Goal: Task Accomplishment & Management: Manage account settings

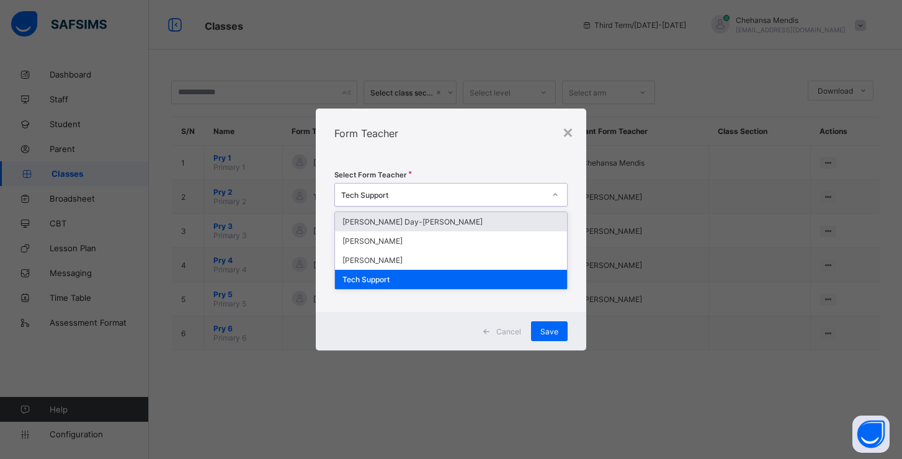
click at [402, 195] on div "Tech Support" at bounding box center [442, 194] width 203 height 9
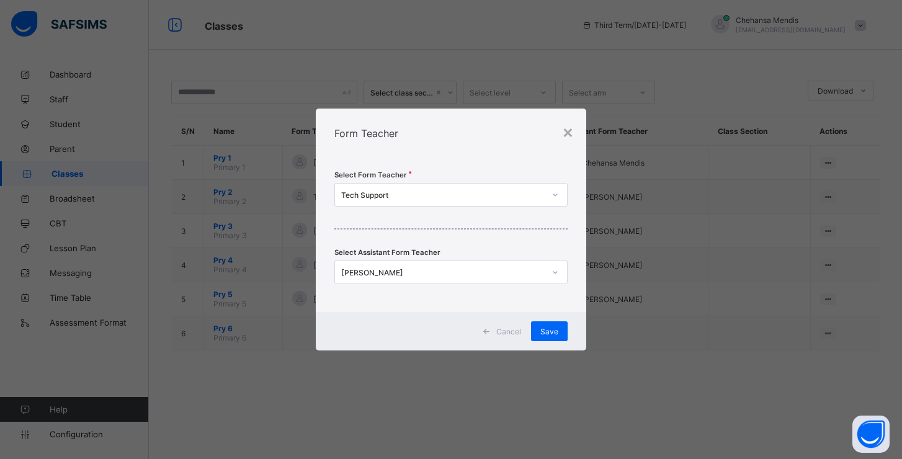
click at [731, 246] on div "× Form Teacher Select Form Teacher Tech Support Select Assistant Form Teacher […" at bounding box center [451, 229] width 902 height 459
click at [568, 128] on div "×" at bounding box center [568, 131] width 12 height 21
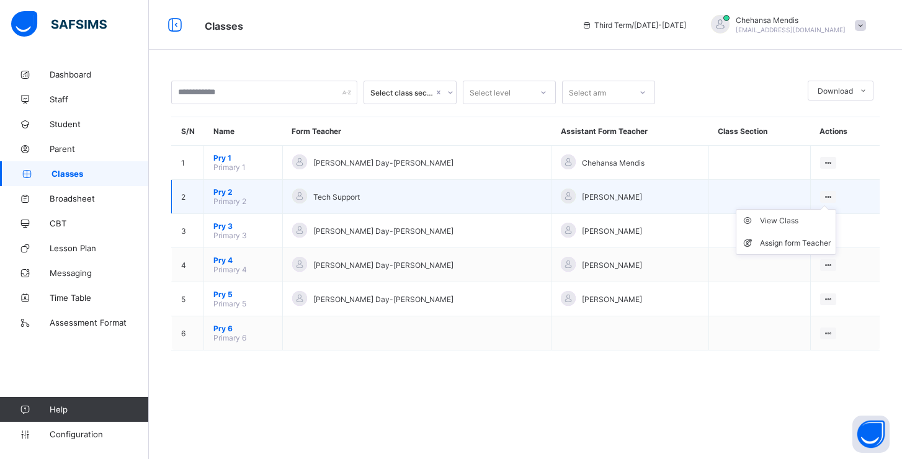
click at [820, 194] on div at bounding box center [828, 197] width 17 height 12
click at [770, 239] on div "Assign form Teacher" at bounding box center [795, 243] width 71 height 12
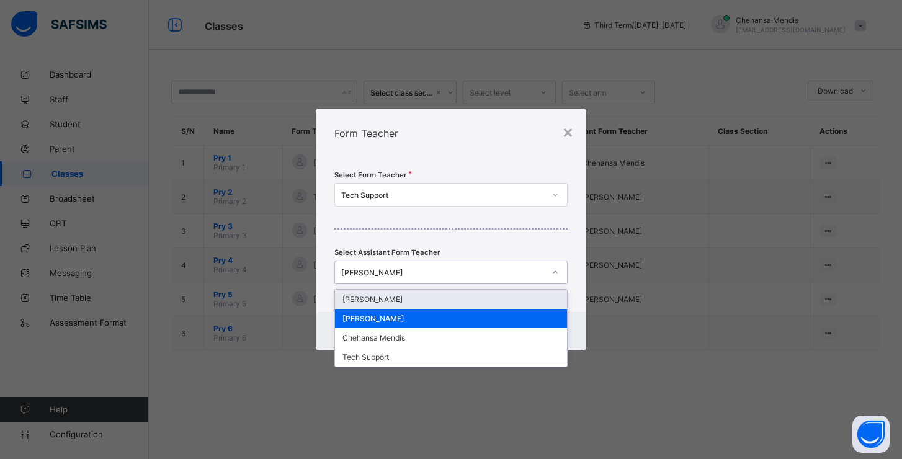
click at [479, 269] on div "[PERSON_NAME]" at bounding box center [442, 272] width 203 height 9
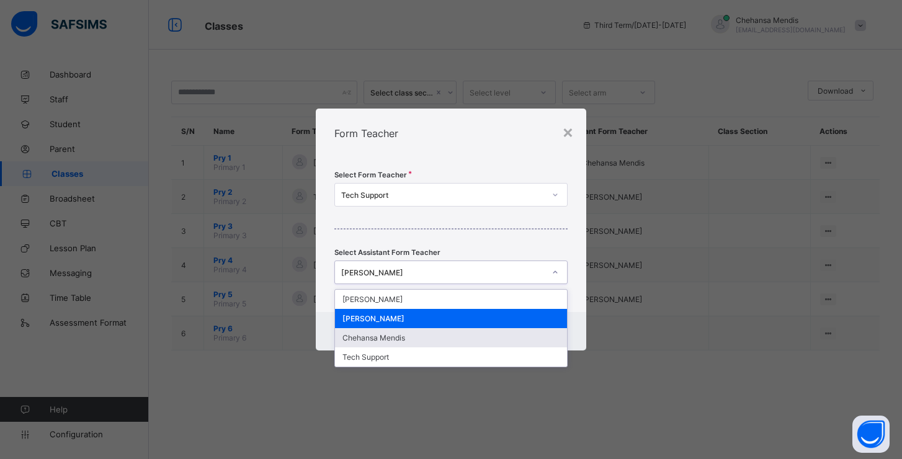
click at [410, 334] on div "Chehansa Mendis" at bounding box center [451, 337] width 232 height 19
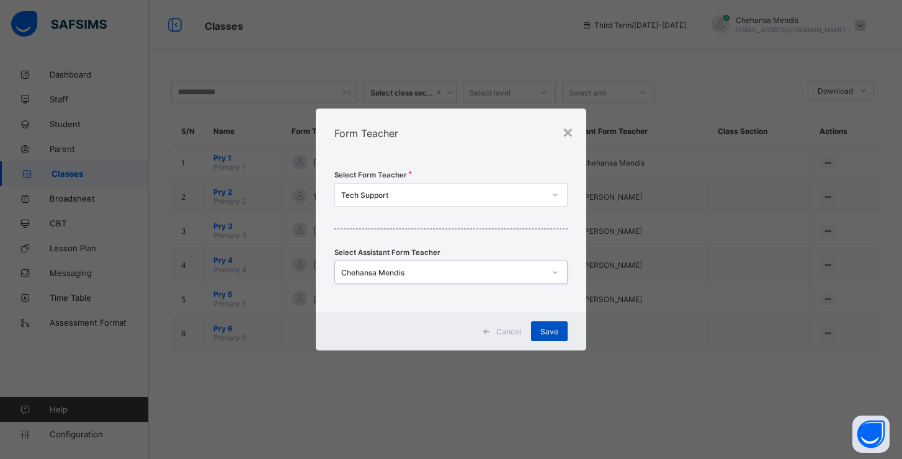
click at [562, 334] on div "Save" at bounding box center [549, 331] width 37 height 20
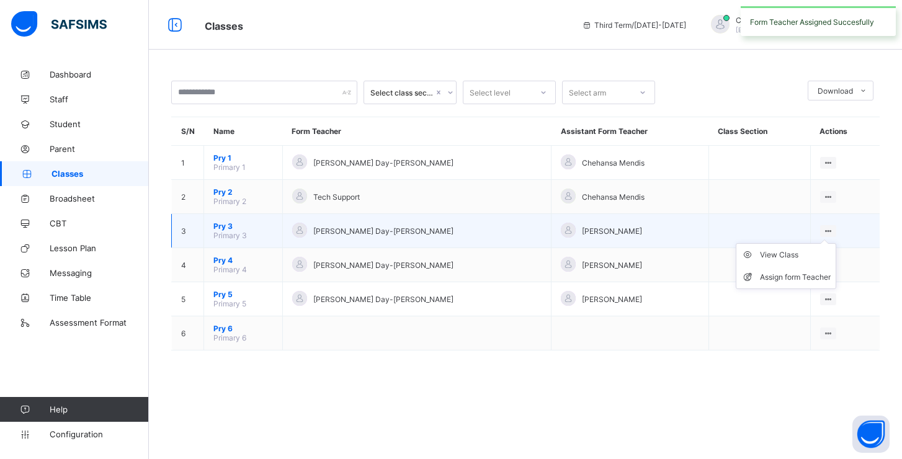
click at [815, 243] on ul "View Class Assign form Teacher" at bounding box center [786, 266] width 100 height 46
click at [788, 271] on div "Assign form Teacher" at bounding box center [795, 277] width 71 height 12
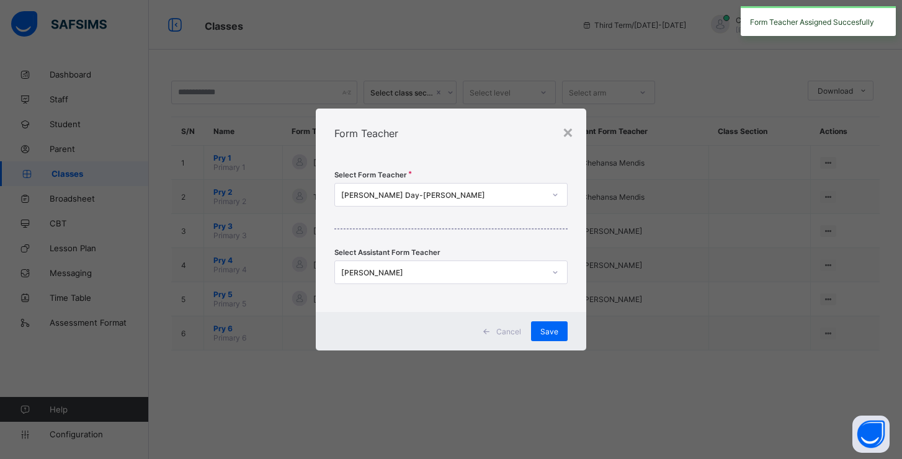
click at [512, 275] on div "[PERSON_NAME]" at bounding box center [442, 272] width 203 height 9
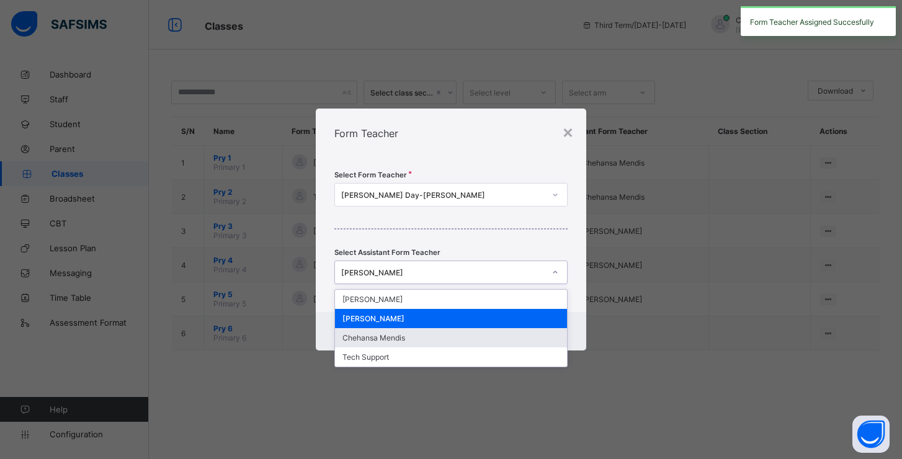
click at [452, 333] on div "Chehansa Mendis" at bounding box center [451, 337] width 232 height 19
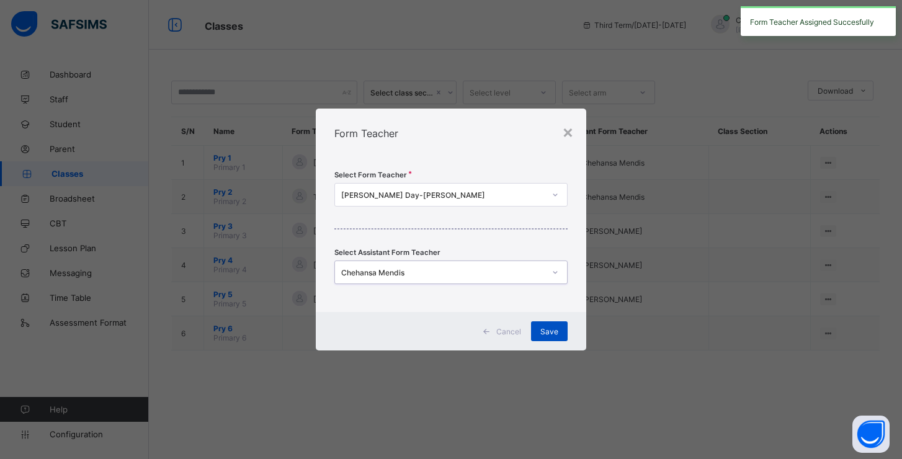
click at [545, 333] on span "Save" at bounding box center [549, 331] width 18 height 9
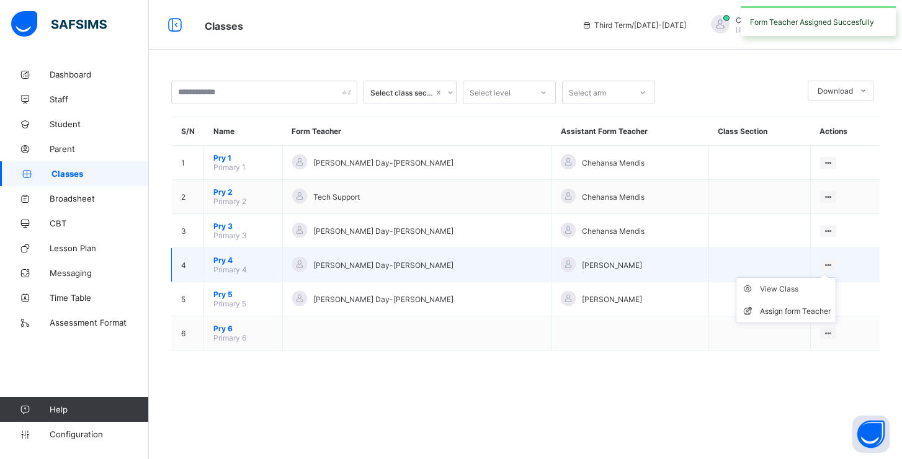
click at [818, 277] on ul "View Class Assign form Teacher" at bounding box center [786, 300] width 100 height 46
click at [769, 309] on div "Assign form Teacher" at bounding box center [795, 311] width 71 height 12
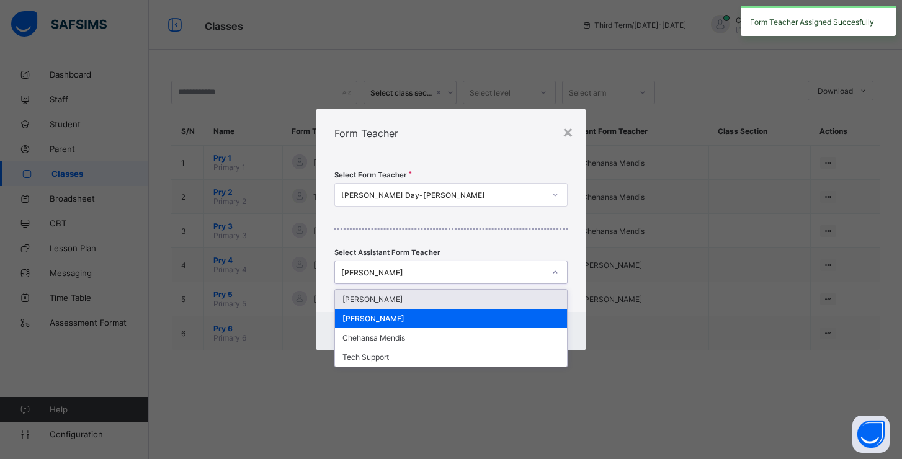
click at [511, 274] on div "[PERSON_NAME]" at bounding box center [442, 272] width 203 height 9
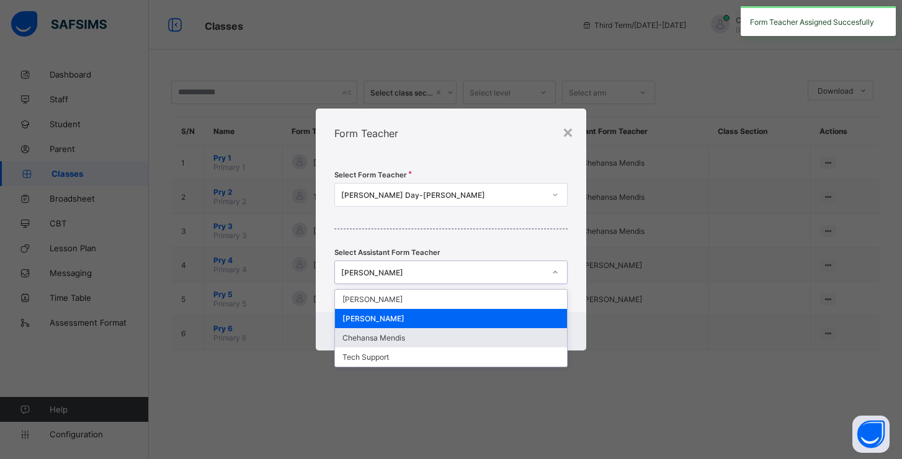
click at [458, 334] on div "Chehansa Mendis" at bounding box center [451, 337] width 232 height 19
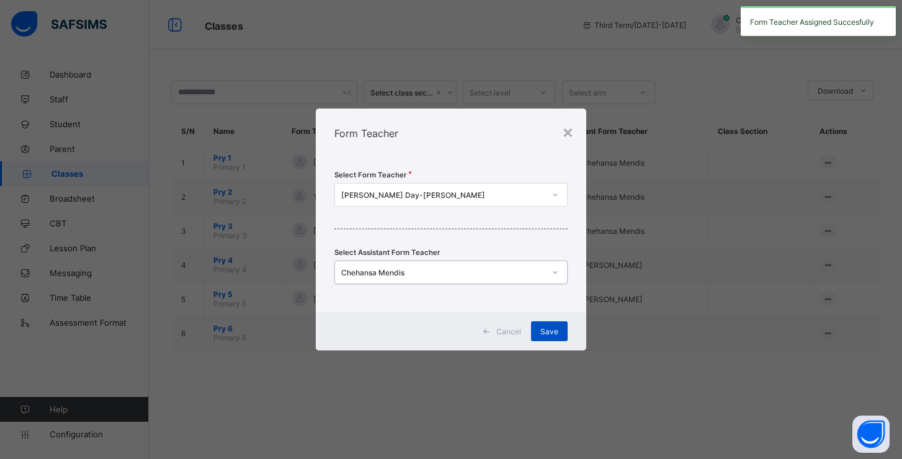
click at [544, 325] on div "Save" at bounding box center [549, 331] width 37 height 20
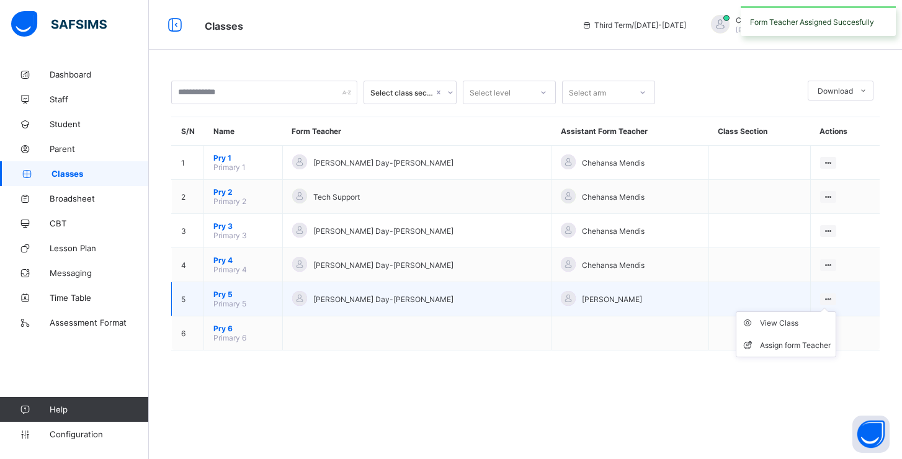
click at [815, 311] on ul "View Class Assign form Teacher" at bounding box center [786, 334] width 100 height 46
click at [781, 342] on div "Assign form Teacher" at bounding box center [795, 345] width 71 height 12
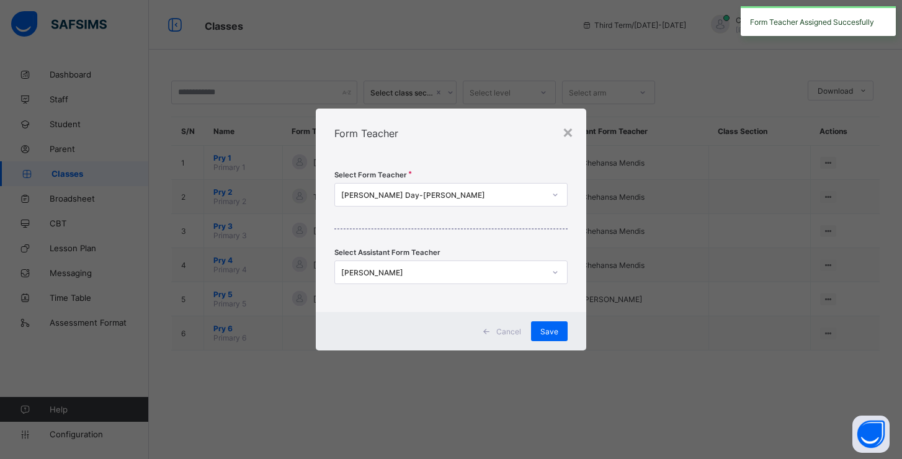
click at [505, 274] on div "[PERSON_NAME]" at bounding box center [442, 272] width 203 height 9
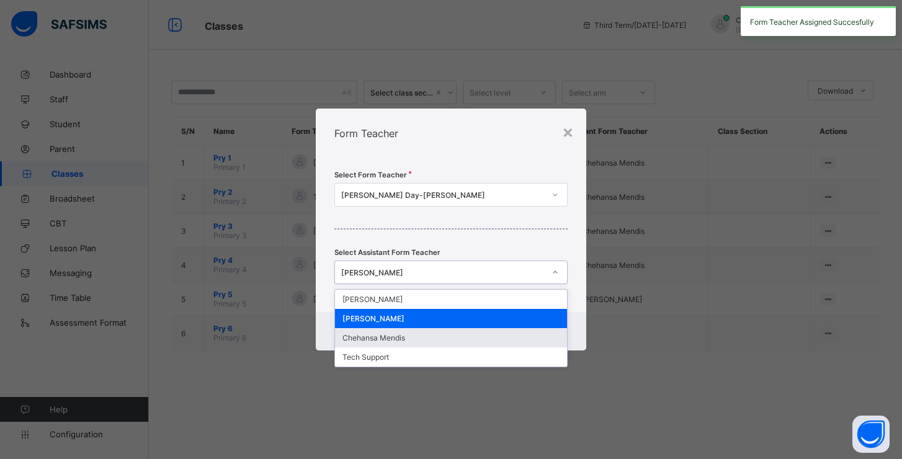
click at [447, 331] on div "Chehansa Mendis" at bounding box center [451, 337] width 232 height 19
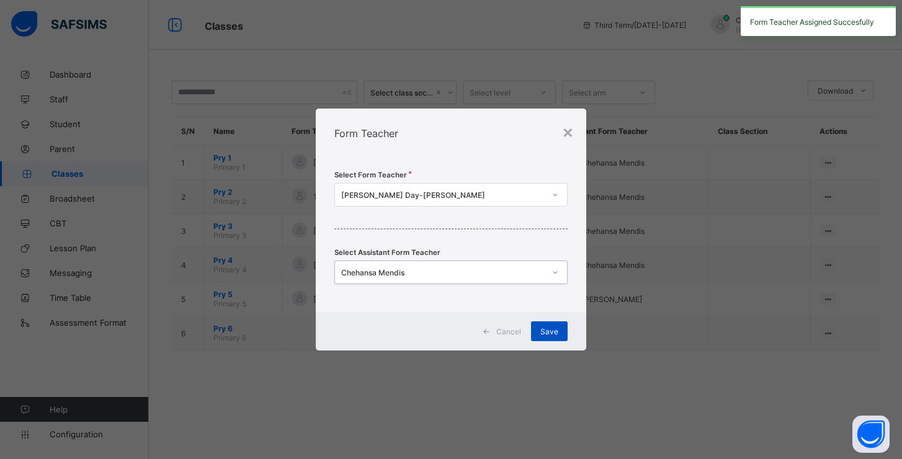
click at [558, 337] on div "Save" at bounding box center [549, 331] width 37 height 20
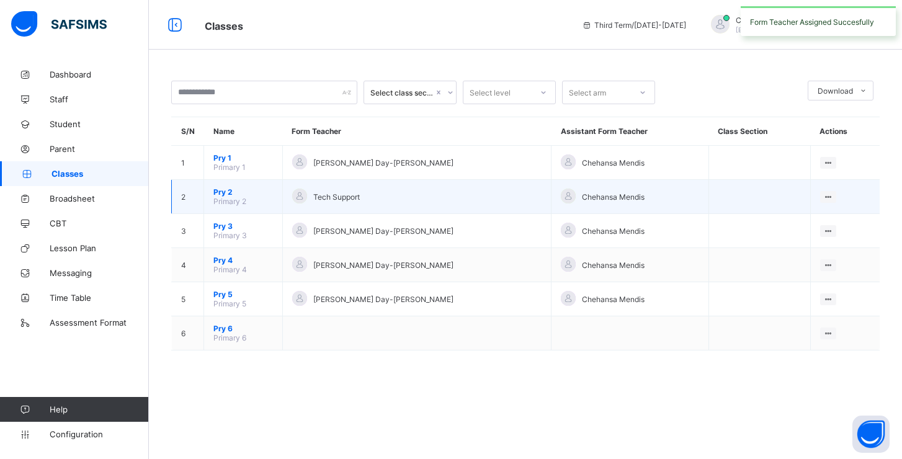
click at [223, 192] on span "Pry 2" at bounding box center [243, 191] width 60 height 9
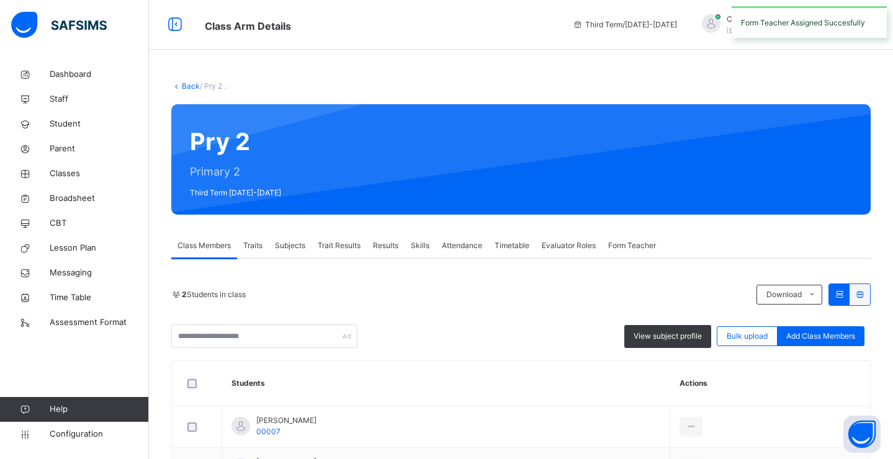
click at [254, 242] on span "Traits" at bounding box center [252, 245] width 19 height 11
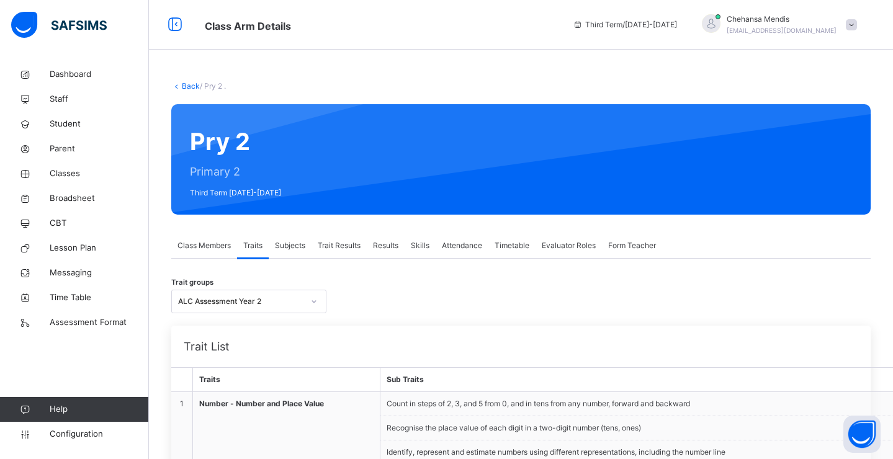
scroll to position [230, 0]
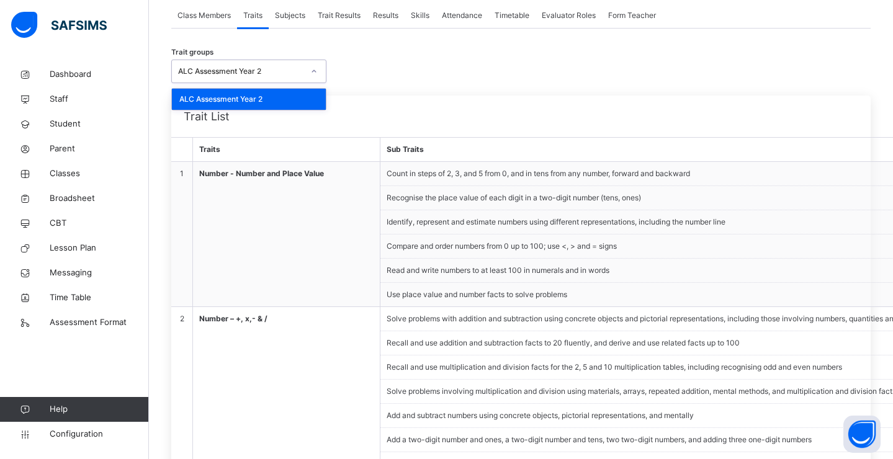
click at [251, 73] on div "ALC Assessment Year 2" at bounding box center [240, 71] width 125 height 11
click at [285, 17] on span "Subjects" at bounding box center [290, 15] width 30 height 11
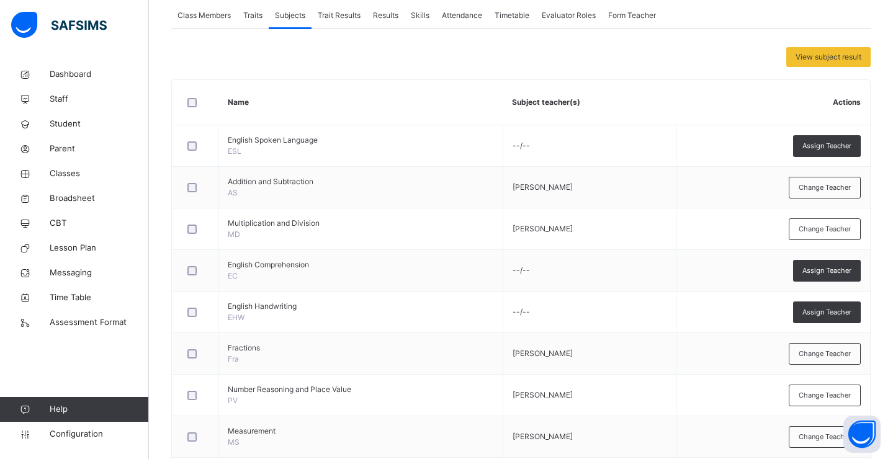
click at [245, 20] on span "Traits" at bounding box center [252, 15] width 19 height 11
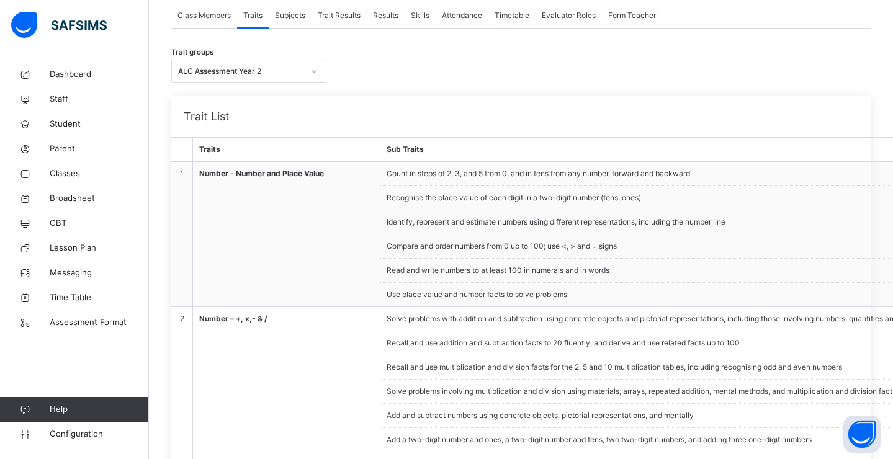
click at [337, 19] on span "Trait Results" at bounding box center [339, 15] width 43 height 11
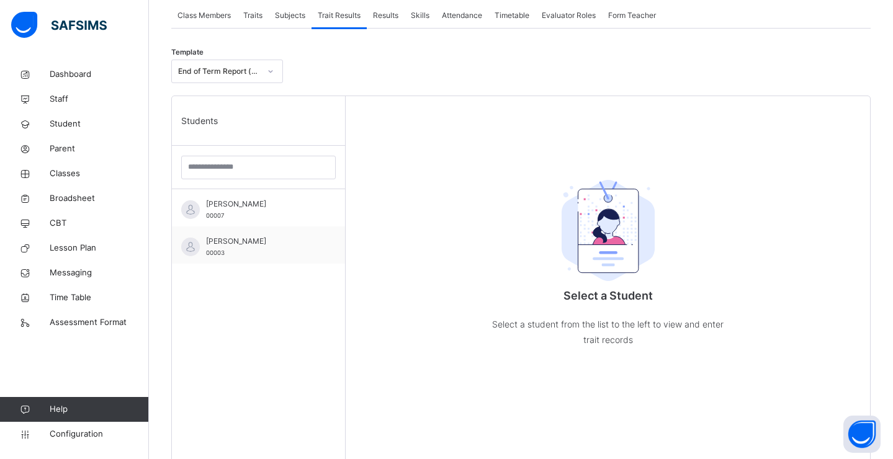
click at [220, 25] on div "Class Members" at bounding box center [204, 15] width 66 height 25
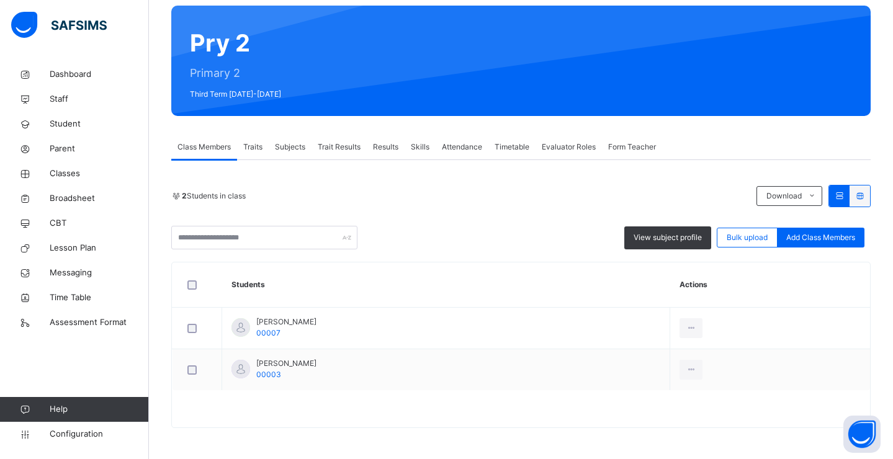
click at [248, 148] on span "Traits" at bounding box center [252, 146] width 19 height 11
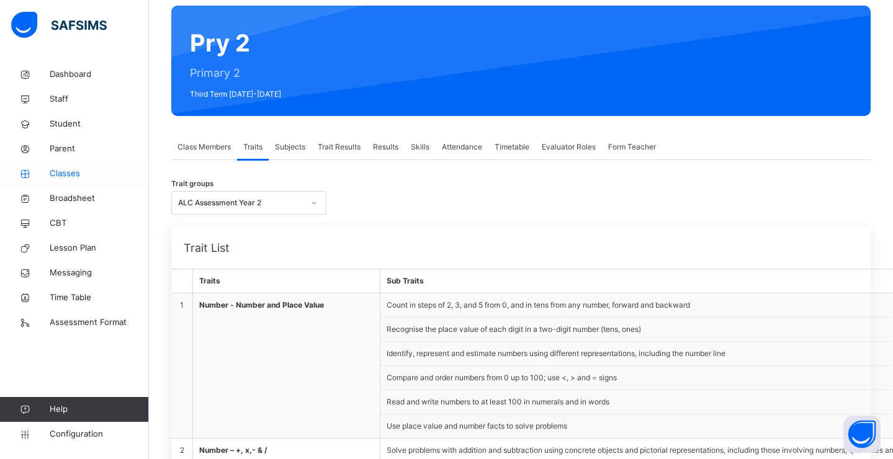
click at [81, 177] on span "Classes" at bounding box center [99, 173] width 99 height 12
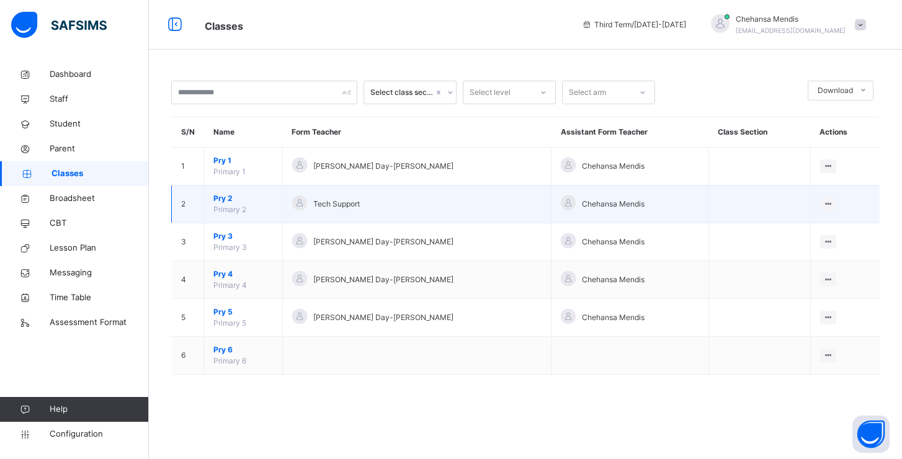
click at [226, 199] on span "Pry 2" at bounding box center [243, 198] width 60 height 11
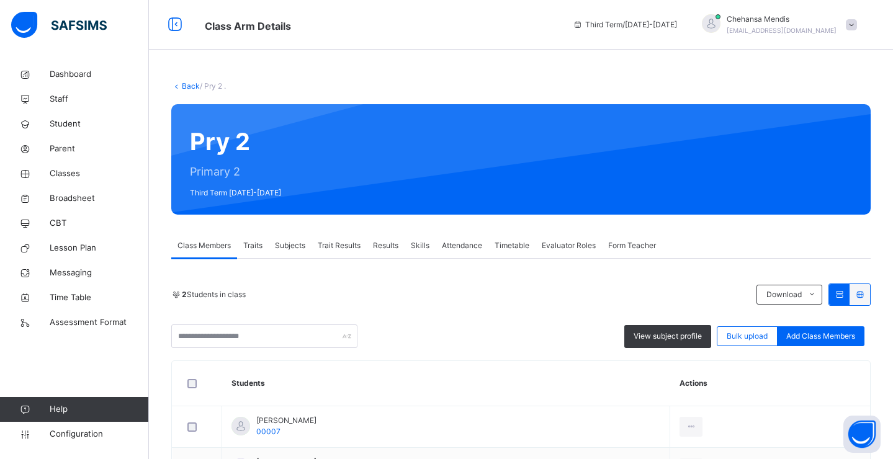
click at [262, 247] on span "Traits" at bounding box center [252, 245] width 19 height 11
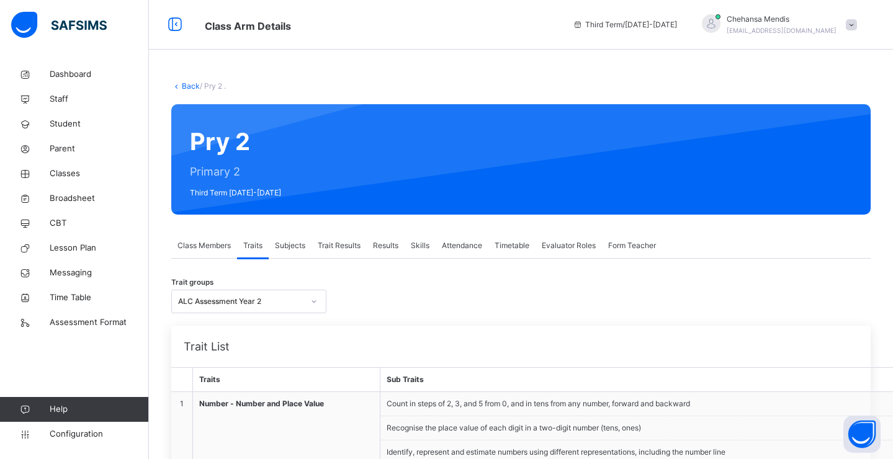
scroll to position [79, 0]
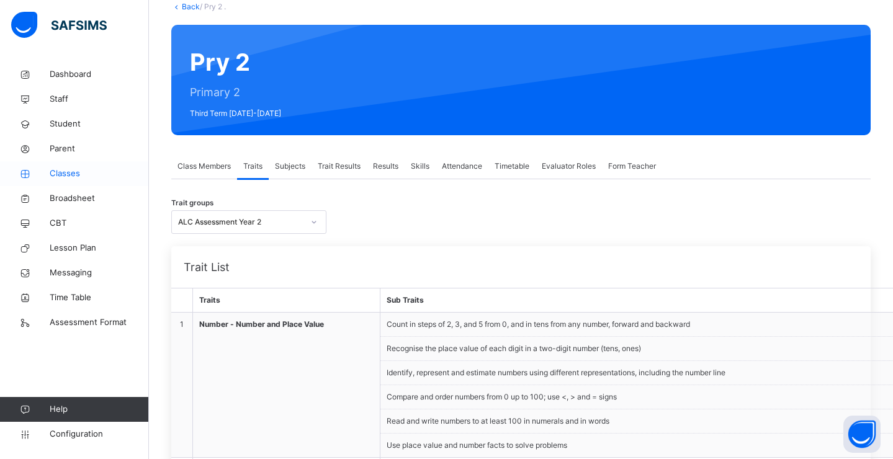
click at [89, 183] on link "Classes" at bounding box center [74, 173] width 149 height 25
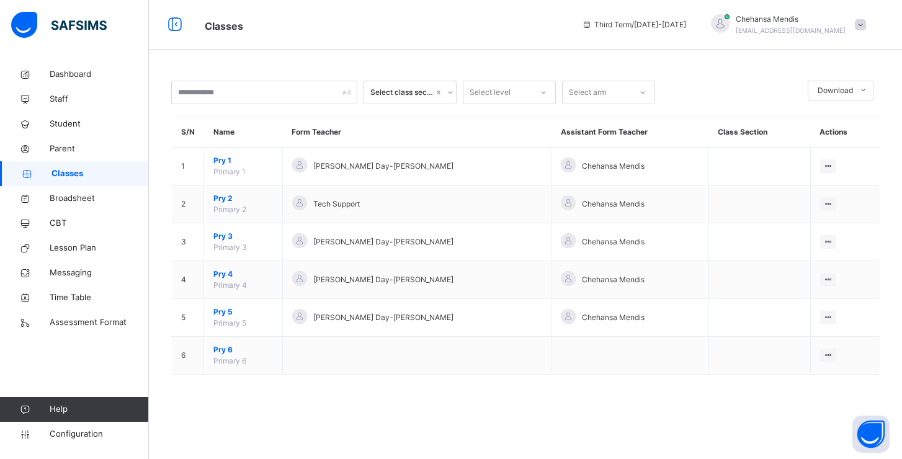
click at [859, 26] on span at bounding box center [860, 24] width 11 height 11
click at [820, 154] on span "Logout" at bounding box center [826, 154] width 82 height 17
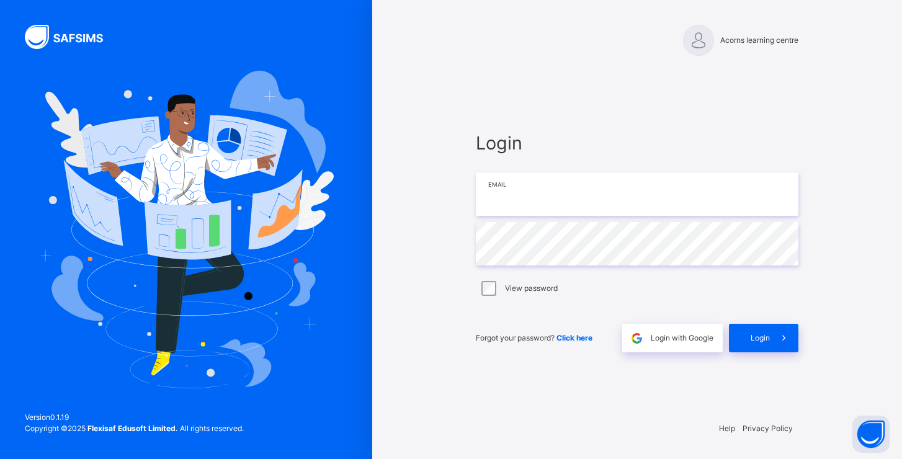
type input "**********"
click at [752, 336] on span "Login" at bounding box center [760, 338] width 19 height 11
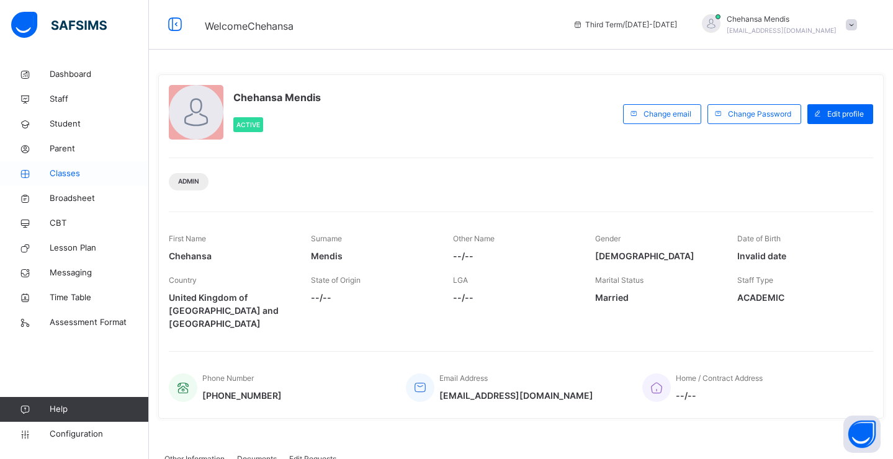
click at [82, 175] on span "Classes" at bounding box center [99, 173] width 99 height 12
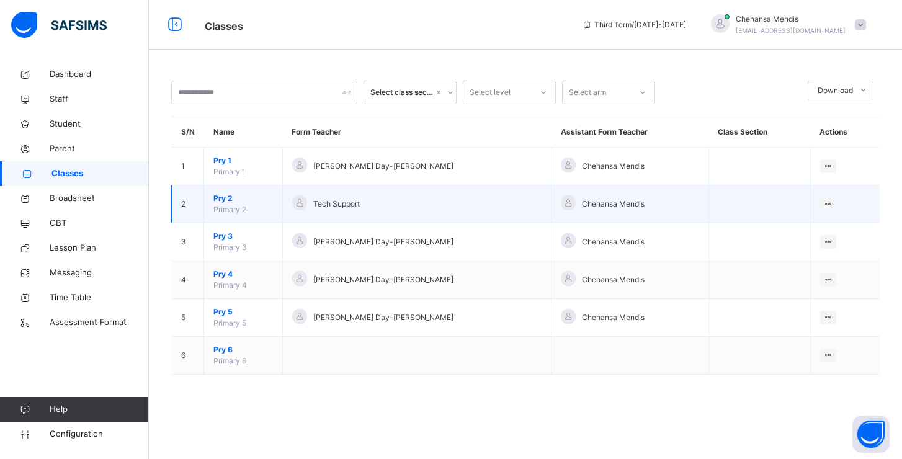
click at [221, 199] on span "Pry 2" at bounding box center [243, 198] width 60 height 11
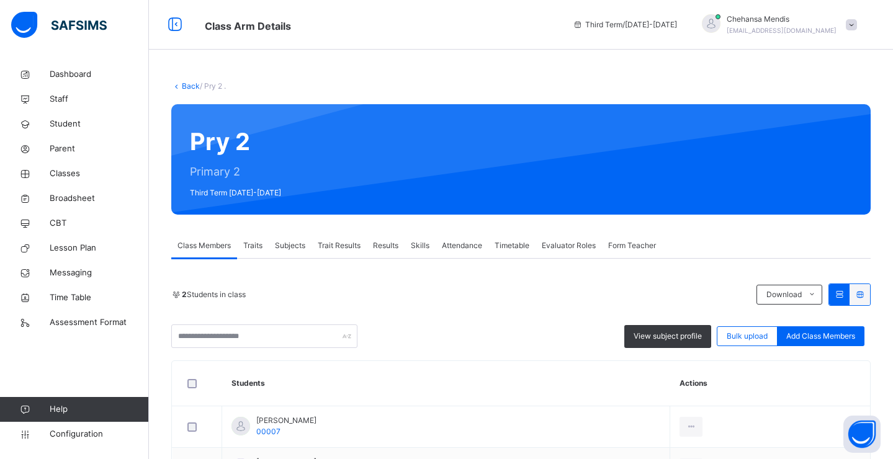
click at [251, 251] on span "Traits" at bounding box center [252, 245] width 19 height 11
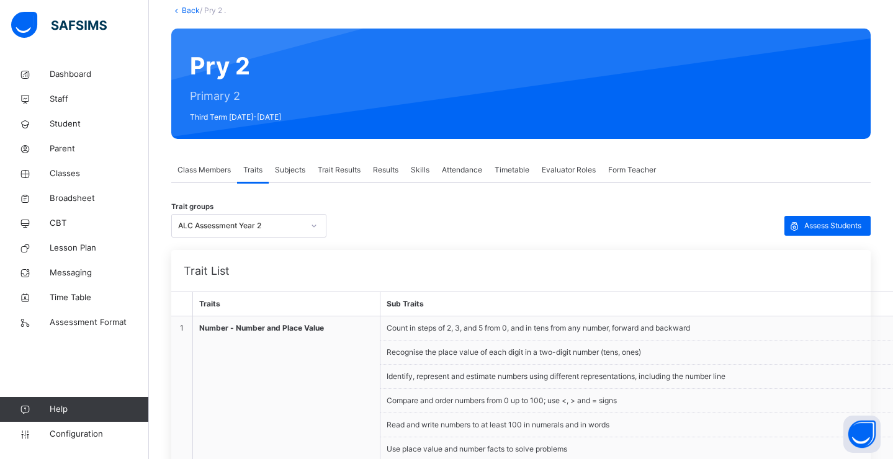
scroll to position [78, 0]
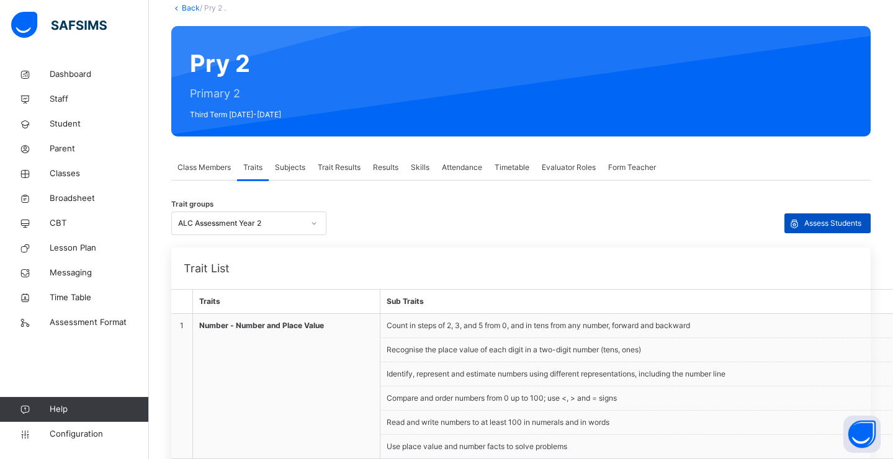
click at [813, 227] on span "Assess Students" at bounding box center [832, 223] width 57 height 11
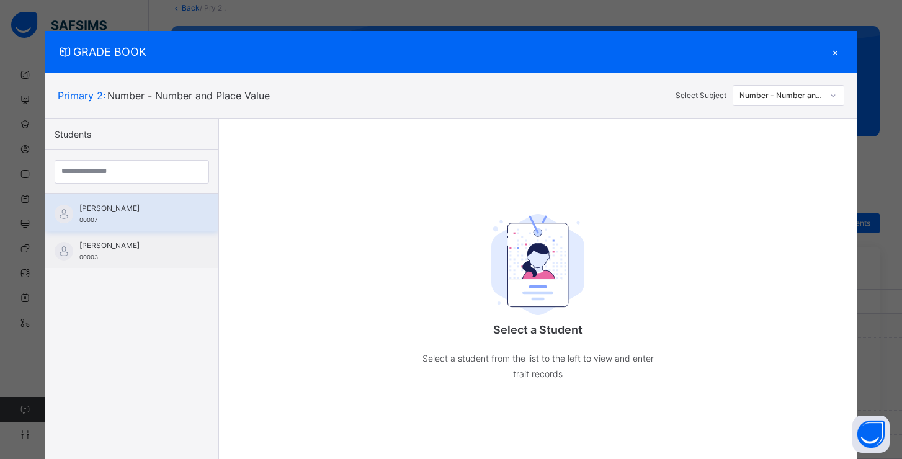
click at [129, 204] on span "[PERSON_NAME]" at bounding box center [134, 208] width 111 height 11
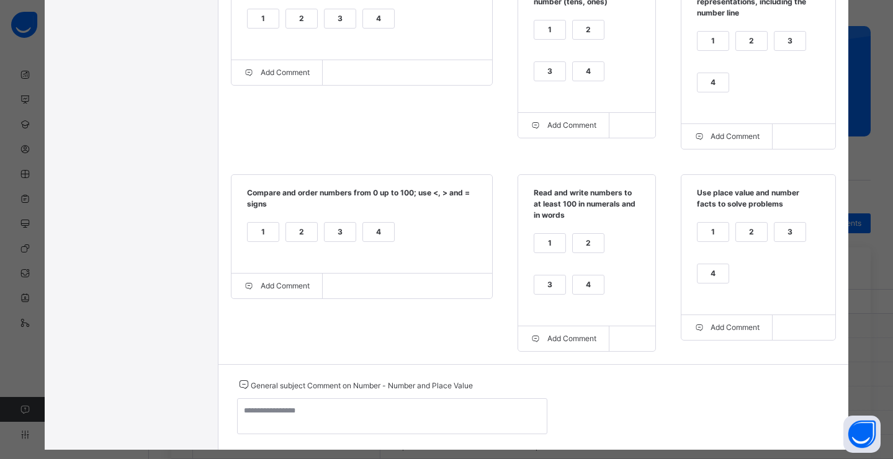
scroll to position [340, 0]
